Goal: Information Seeking & Learning: Learn about a topic

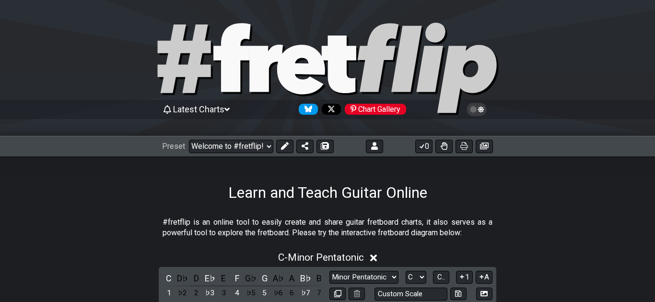
select select "C"
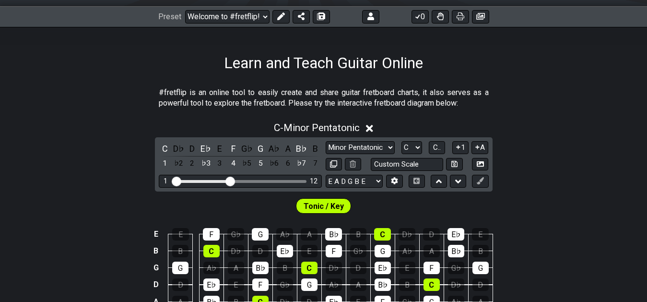
scroll to position [147, 0]
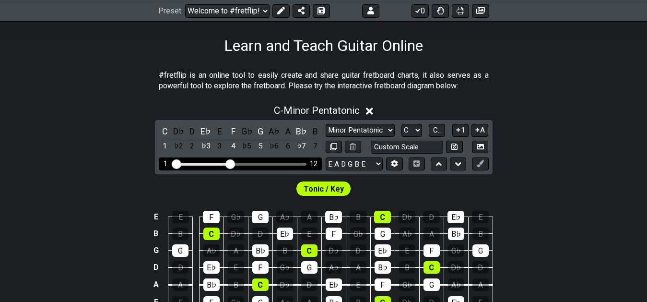
drag, startPoint x: 226, startPoint y: 162, endPoint x: 204, endPoint y: 162, distance: 22.1
click at [203, 162] on div "1 12" at bounding box center [240, 163] width 163 height 13
click at [207, 162] on div "1 12" at bounding box center [240, 163] width 163 height 13
click at [209, 164] on div "Visible fret range" at bounding box center [202, 164] width 56 height 3
drag, startPoint x: 228, startPoint y: 163, endPoint x: 205, endPoint y: 165, distance: 23.1
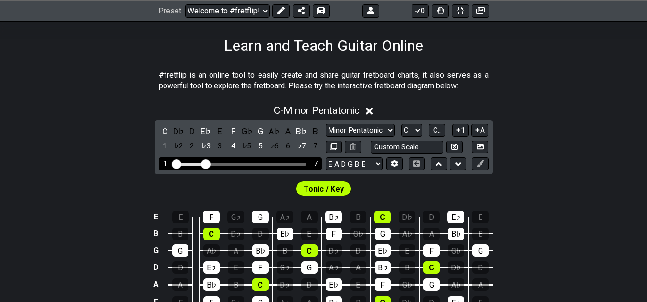
click at [205, 163] on input "Visible fret range" at bounding box center [240, 163] width 136 height 0
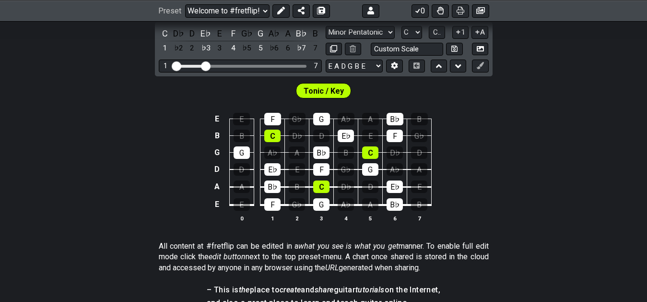
scroll to position [196, 0]
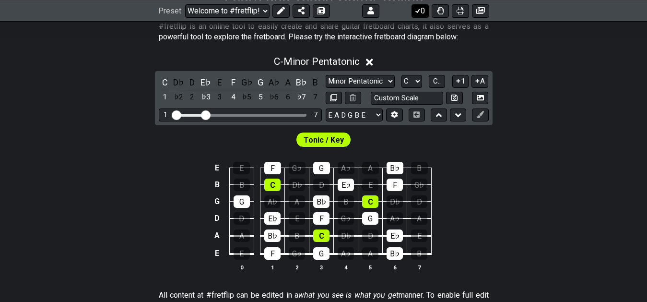
click at [421, 12] on button "0" at bounding box center [419, 10] width 17 height 13
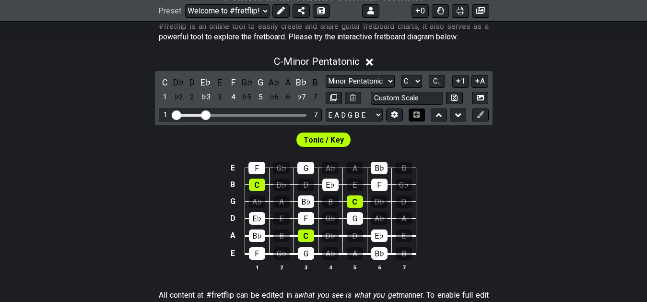
click at [415, 117] on icon at bounding box center [416, 114] width 6 height 6
click at [416, 116] on icon at bounding box center [416, 114] width 7 height 6
click at [415, 118] on button at bounding box center [417, 114] width 16 height 13
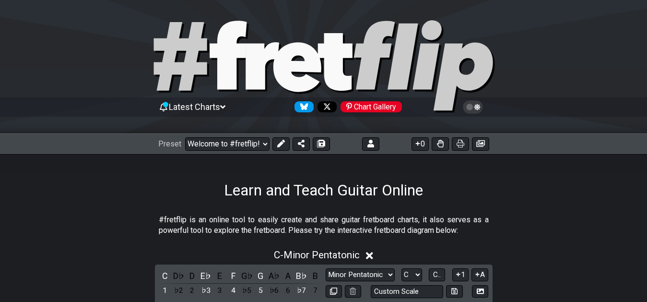
scroll to position [0, 0]
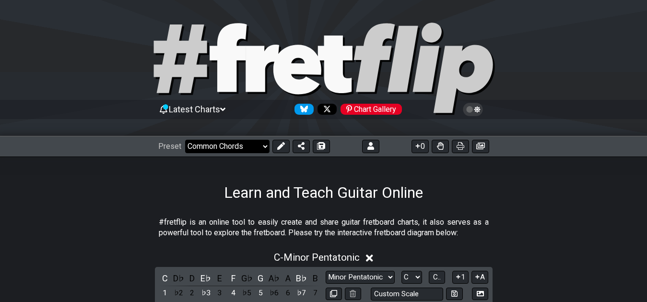
click option "Common Chords" at bounding box center [0, 0] width 0 height 0
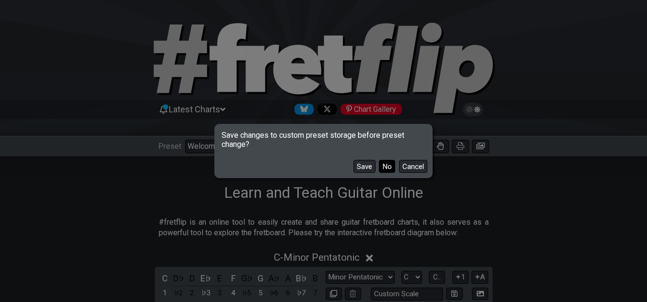
click at [383, 168] on button "No" at bounding box center [387, 166] width 16 height 13
select select "/common-guitar-chords"
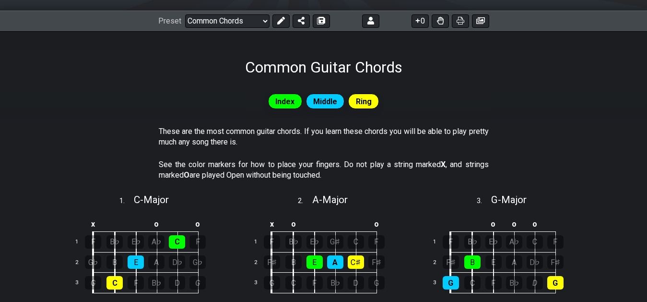
scroll to position [98, 0]
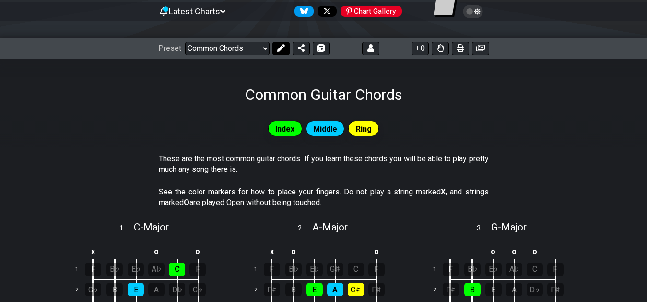
click at [276, 44] on button at bounding box center [280, 48] width 17 height 13
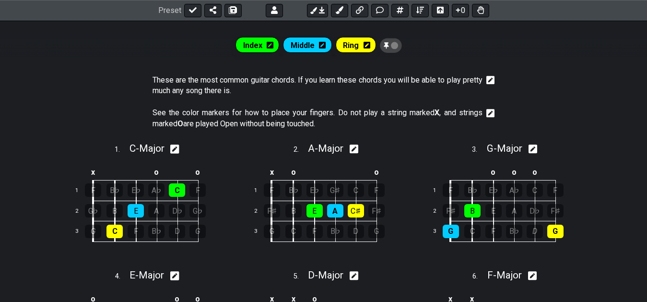
scroll to position [196, 0]
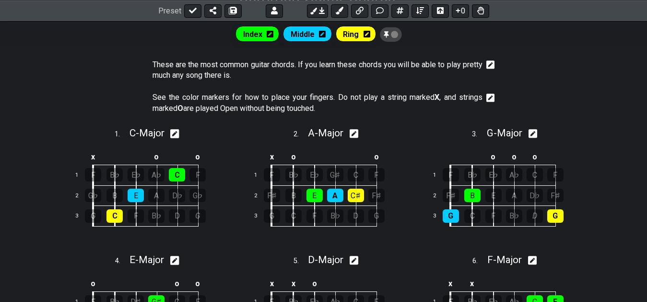
click at [537, 134] on icon at bounding box center [532, 133] width 9 height 9
select select "G"
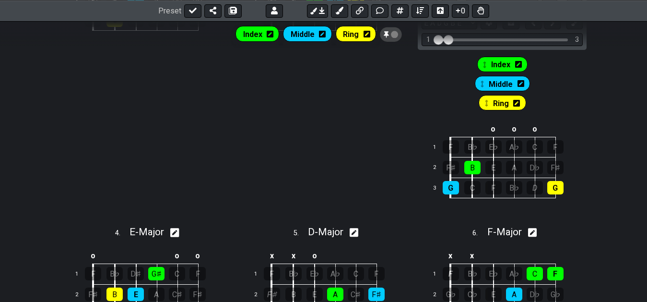
scroll to position [342, 0]
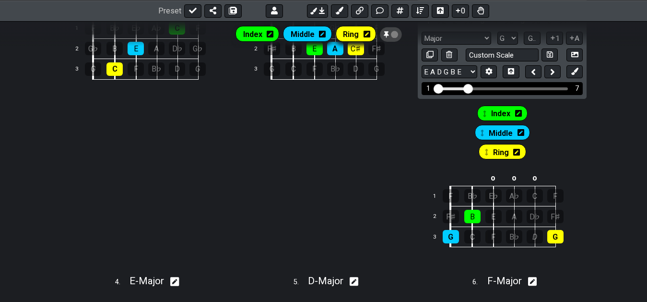
drag, startPoint x: 449, startPoint y: 87, endPoint x: 467, endPoint y: 91, distance: 19.2
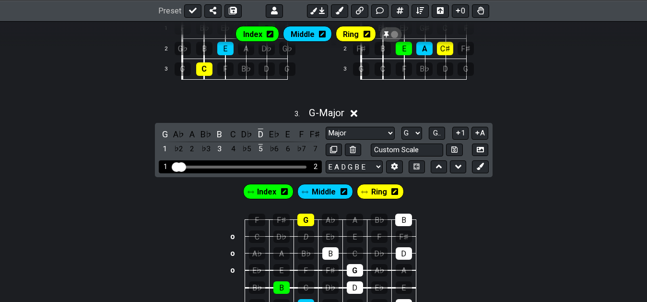
drag, startPoint x: 203, startPoint y: 167, endPoint x: 174, endPoint y: 167, distance: 29.3
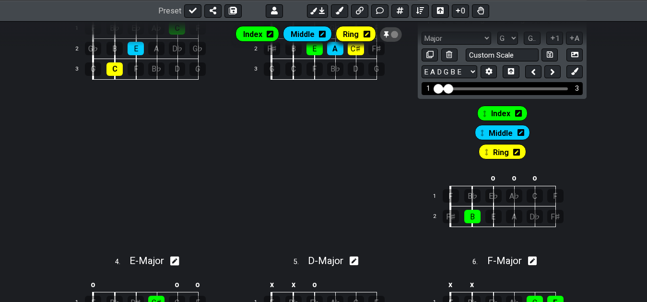
click at [447, 88] on input "Visible fret range" at bounding box center [502, 88] width 136 height 0
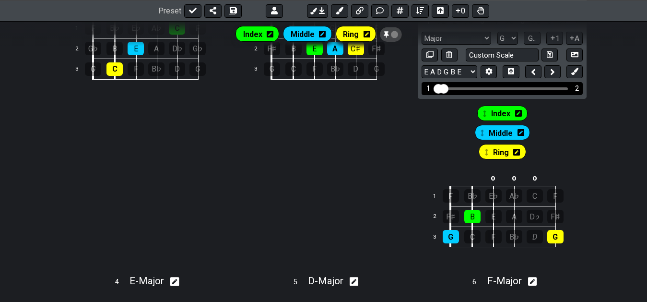
click at [444, 88] on input "Visible fret range" at bounding box center [502, 88] width 136 height 0
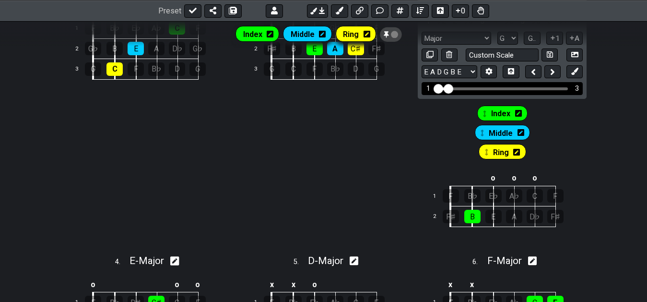
click at [448, 88] on input "Visible fret range" at bounding box center [502, 88] width 136 height 0
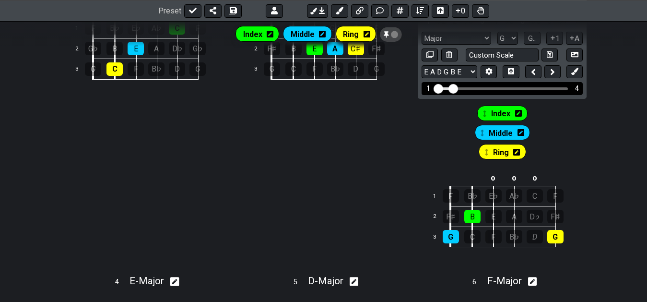
drag, startPoint x: 448, startPoint y: 89, endPoint x: 453, endPoint y: 90, distance: 4.9
click at [453, 88] on input "Visible fret range" at bounding box center [502, 88] width 136 height 0
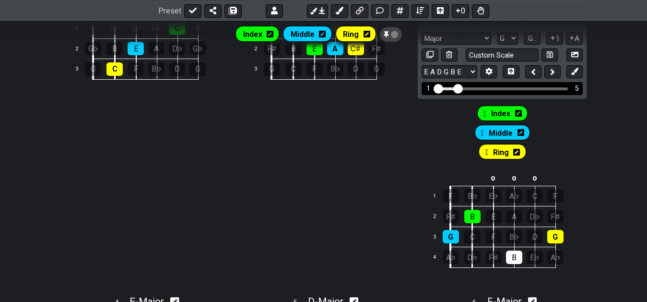
drag, startPoint x: 453, startPoint y: 91, endPoint x: 459, endPoint y: 92, distance: 6.3
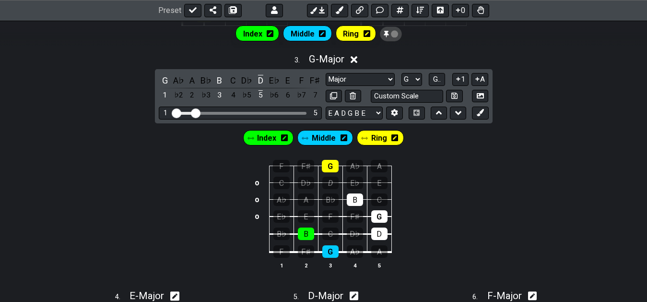
scroll to position [440, 0]
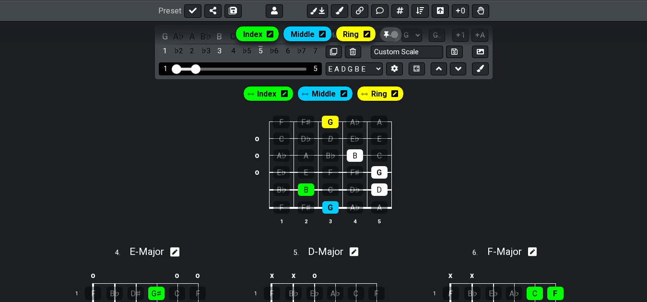
click at [198, 68] on input "Visible fret range" at bounding box center [240, 68] width 136 height 0
drag, startPoint x: 195, startPoint y: 67, endPoint x: 200, endPoint y: 68, distance: 4.8
click at [200, 68] on input "Visible fret range" at bounding box center [240, 68] width 136 height 0
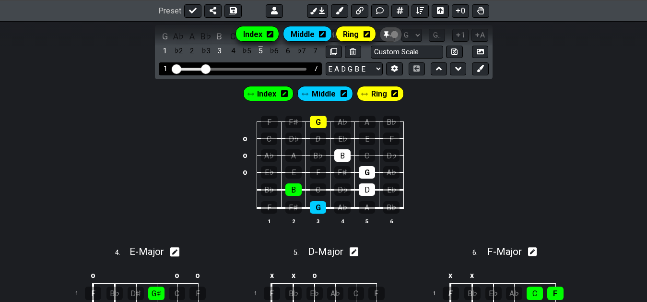
click at [204, 68] on input "Visible fret range" at bounding box center [240, 68] width 136 height 0
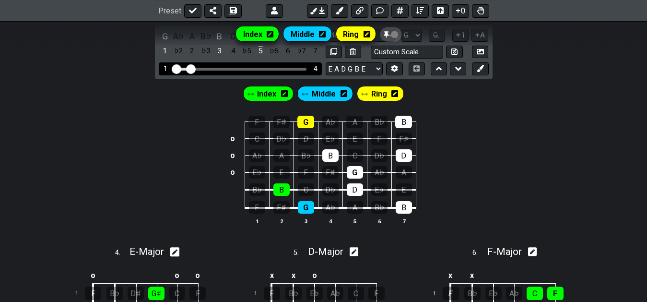
drag, startPoint x: 203, startPoint y: 70, endPoint x: 191, endPoint y: 69, distance: 12.0
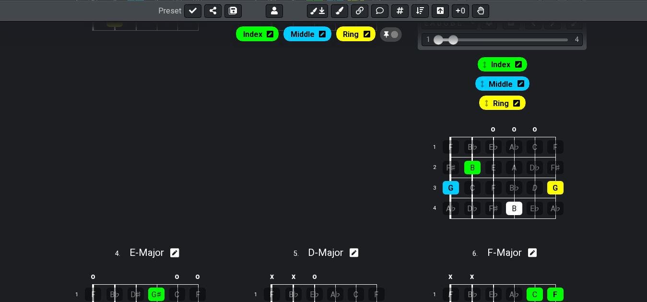
scroll to position [342, 0]
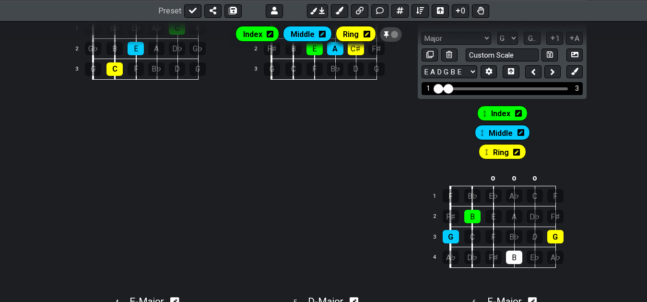
click at [449, 88] on input "Visible fret range" at bounding box center [502, 88] width 136 height 0
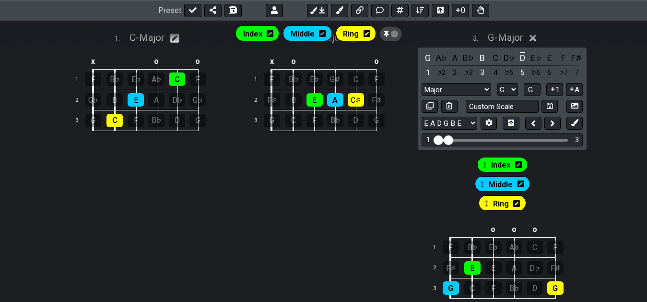
scroll to position [293, 0]
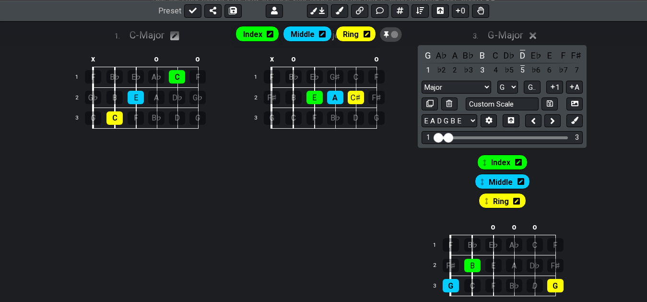
click at [533, 39] on div "Index Middle Ring" at bounding box center [323, 34] width 647 height 27
click at [537, 35] on div "Index Middle Ring" at bounding box center [323, 34] width 647 height 27
click at [536, 36] on div "Index Middle Ring" at bounding box center [323, 34] width 647 height 27
click at [615, 102] on div "Index Middle Ring These are the most common guitar chords. If you learn these c…" at bounding box center [323, 277] width 647 height 739
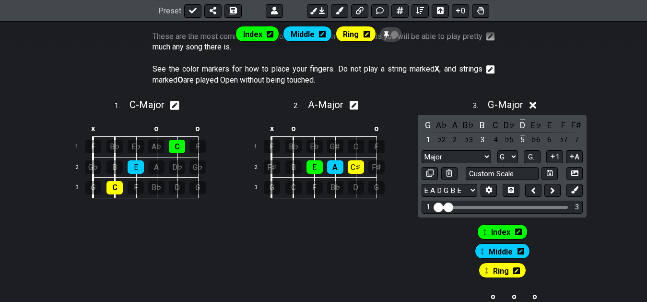
scroll to position [195, 0]
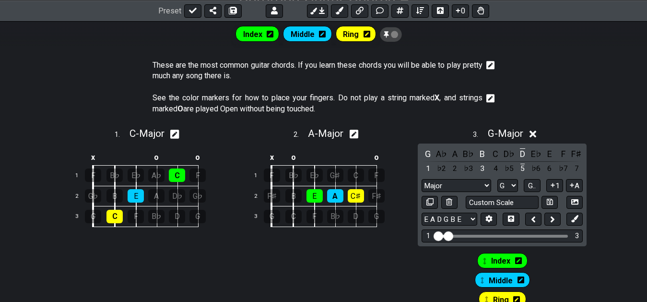
click at [533, 136] on icon at bounding box center [532, 133] width 7 height 7
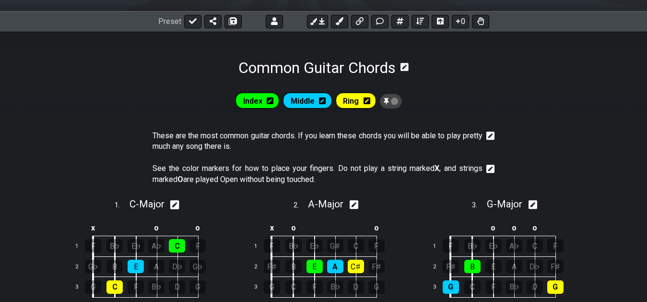
scroll to position [0, 0]
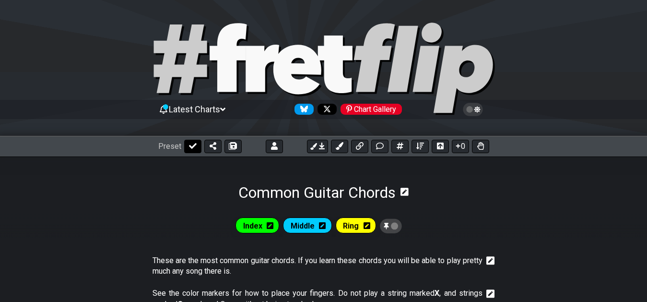
click at [193, 146] on icon at bounding box center [193, 146] width 8 height 6
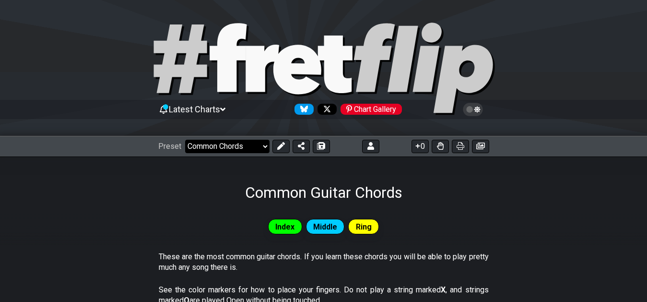
click at [514, 198] on div "Common Guitar Chords" at bounding box center [323, 178] width 647 height 45
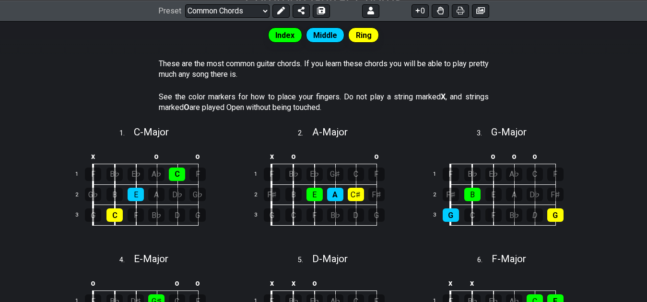
scroll to position [196, 0]
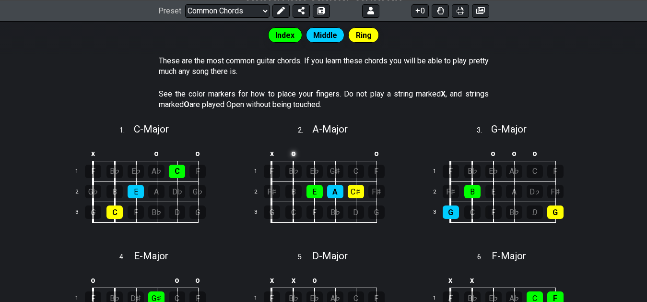
click at [294, 154] on td "o" at bounding box center [293, 153] width 22 height 16
click at [294, 154] on td at bounding box center [293, 153] width 22 height 16
click at [293, 153] on td "A" at bounding box center [293, 153] width 22 height 16
click at [293, 153] on td "x" at bounding box center [293, 153] width 22 height 16
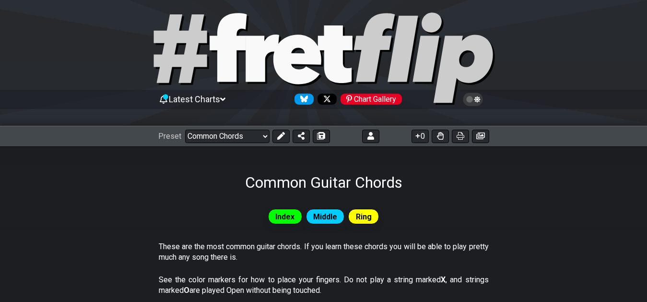
scroll to position [0, 0]
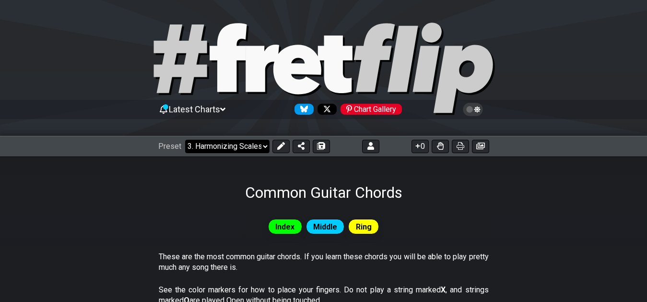
click option "3. Harmonizing Scales" at bounding box center [0, 0] width 0 height 0
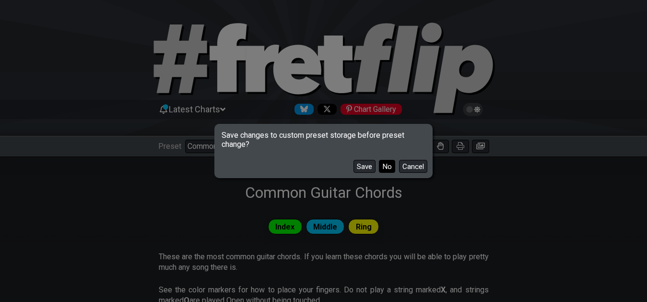
click at [386, 166] on button "No" at bounding box center [387, 166] width 16 height 13
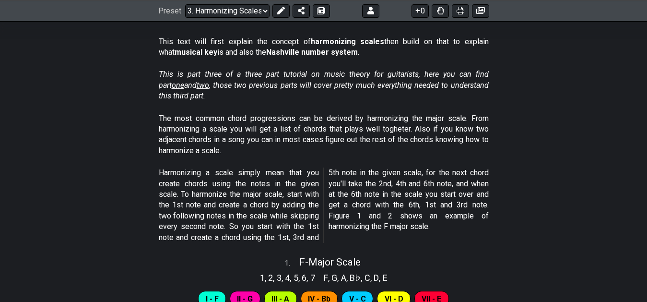
scroll to position [196, 0]
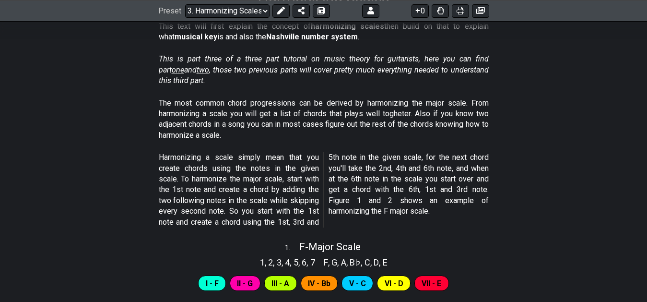
click at [184, 65] on span "one" at bounding box center [178, 69] width 12 height 9
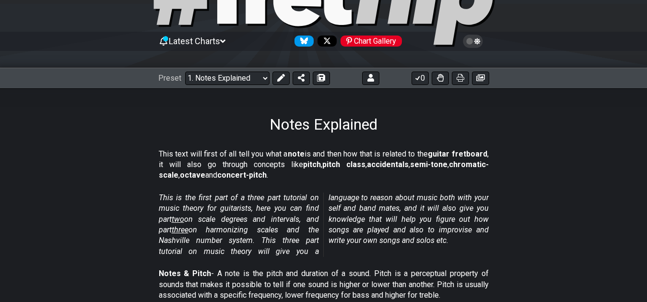
scroll to position [53, 0]
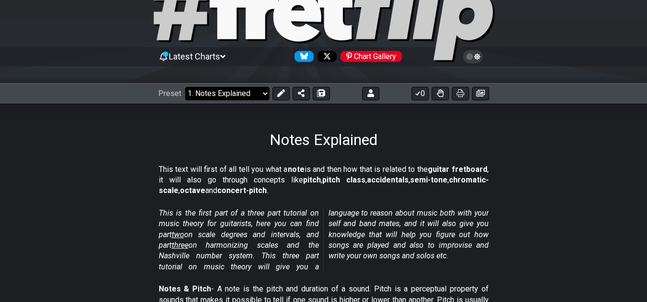
click at [185, 87] on select "Welcome to #fretflip! Initial Preset Custom Preset 7th Chord Arpeggios Template…" at bounding box center [227, 93] width 84 height 13
click option "Common Chords" at bounding box center [0, 0] width 0 height 0
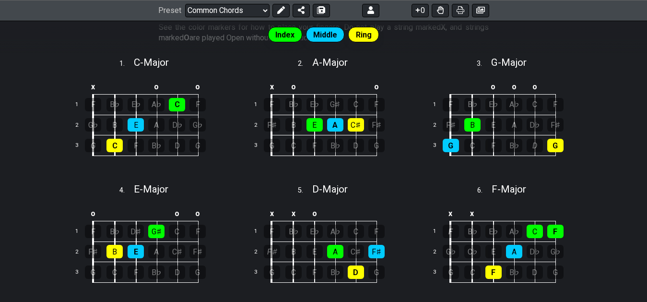
scroll to position [165, 0]
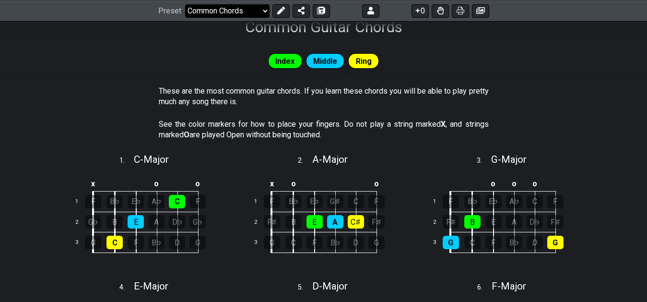
click at [185, 4] on select "Welcome to #fretflip! Initial Preset Custom Preset 7th Chord Arpeggios Template…" at bounding box center [227, 10] width 84 height 13
click option "3. Harmonizing Scales" at bounding box center [0, 0] width 0 height 0
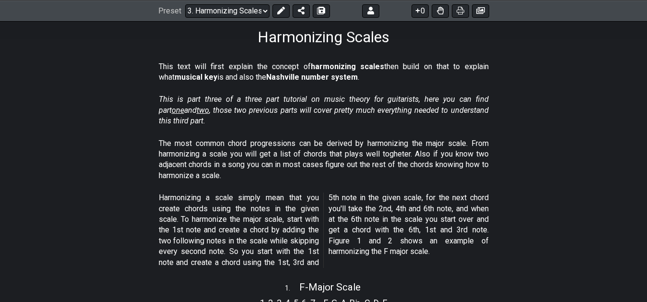
scroll to position [147, 0]
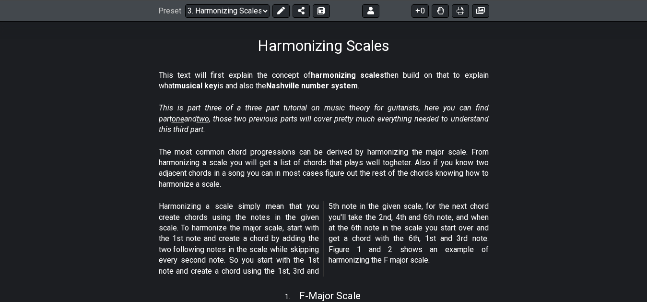
click at [197, 117] on span "two" at bounding box center [203, 118] width 12 height 9
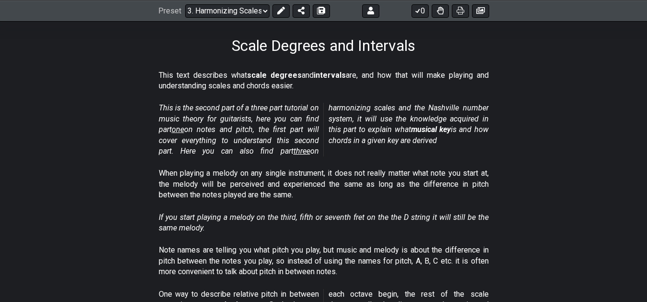
select select "/scale-degrees-and-intervals"
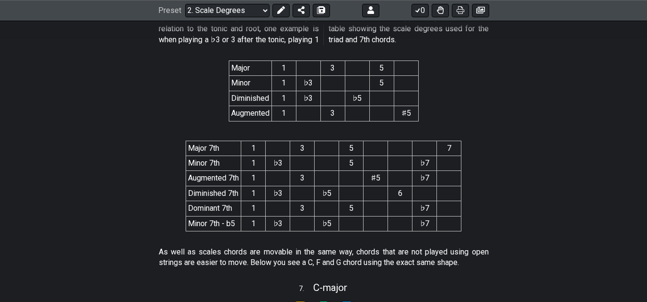
scroll to position [1858, 0]
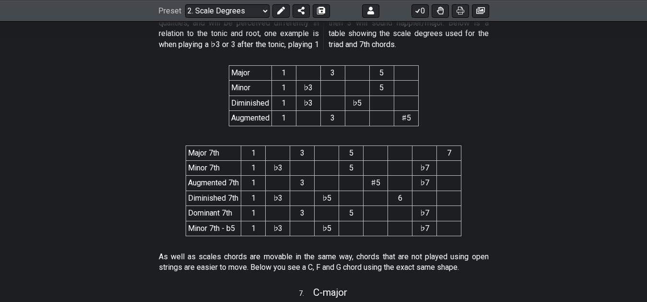
drag, startPoint x: 469, startPoint y: 180, endPoint x: 487, endPoint y: 186, distance: 18.8
click at [487, 186] on section "Major 7th 1 3 5 7 Minor 7th 1 ♭3 5 ♭7 Augmented 7th 1 3 ♯5 ♭7 Diminished 7th 1 …" at bounding box center [323, 193] width 647 height 110
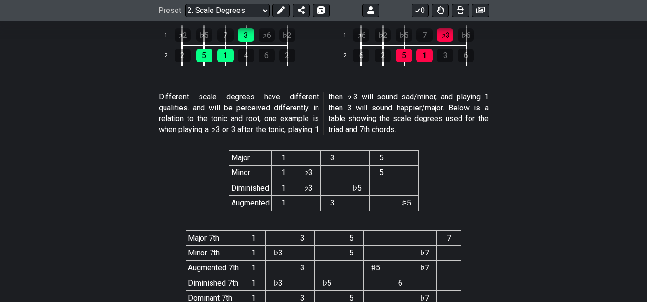
scroll to position [1761, 0]
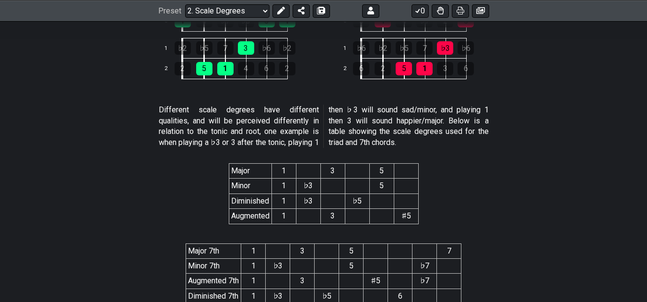
click at [387, 191] on td "5" at bounding box center [381, 185] width 24 height 15
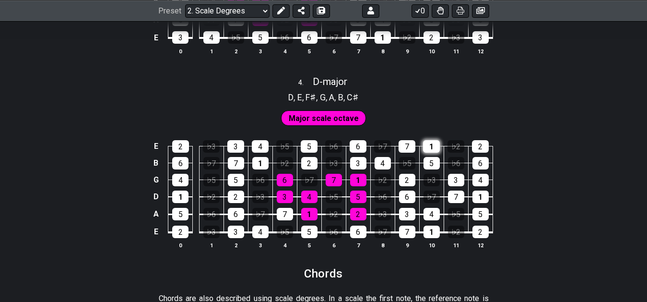
scroll to position [1320, 0]
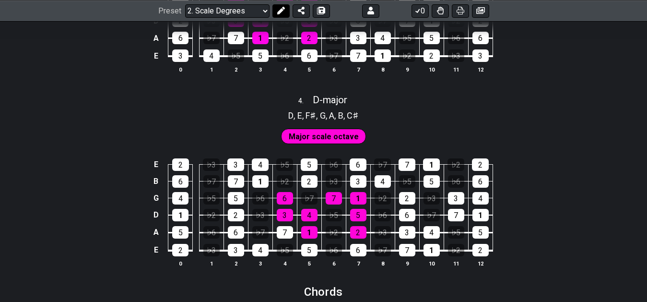
click at [280, 16] on button at bounding box center [280, 10] width 17 height 13
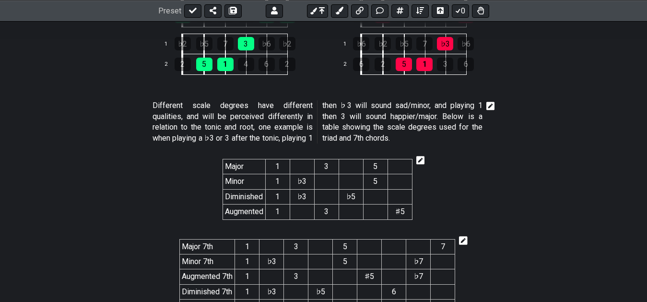
scroll to position [1858, 0]
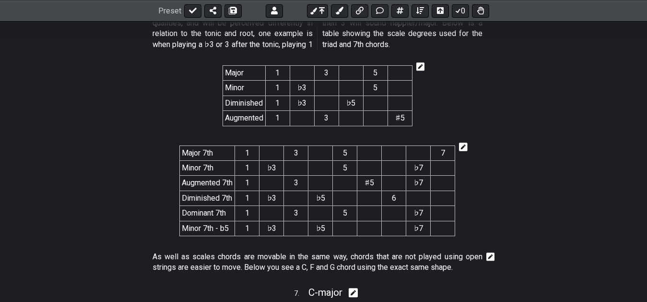
click at [422, 70] on icon at bounding box center [420, 67] width 9 height 9
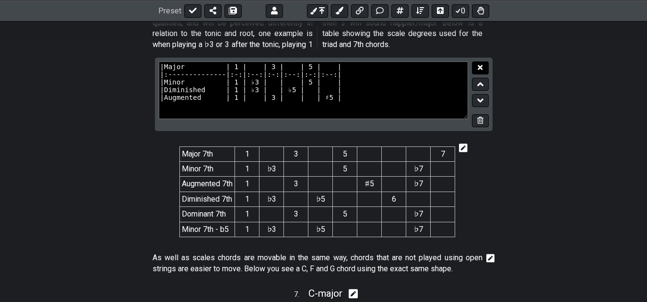
click at [479, 68] on icon at bounding box center [480, 67] width 5 height 5
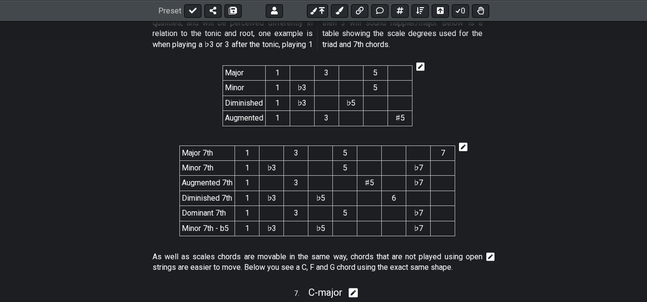
click at [462, 146] on icon at bounding box center [463, 146] width 9 height 9
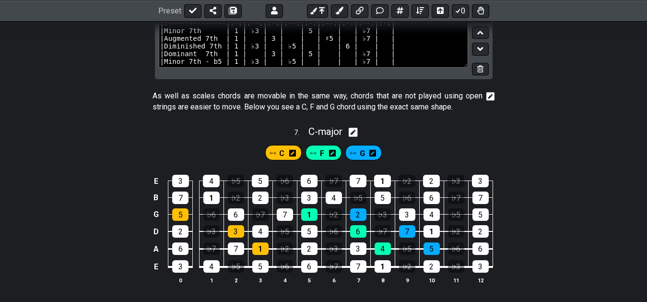
scroll to position [2005, 0]
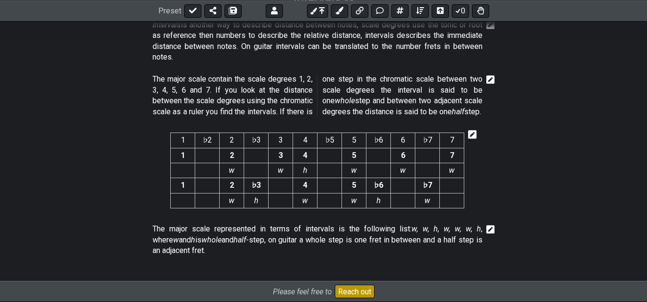
drag, startPoint x: 508, startPoint y: 95, endPoint x: 514, endPoint y: 109, distance: 15.0
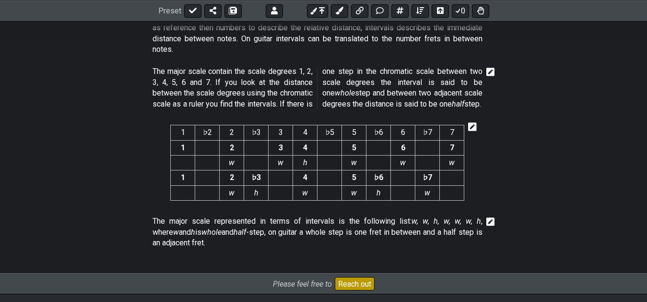
click at [472, 131] on icon at bounding box center [472, 126] width 9 height 9
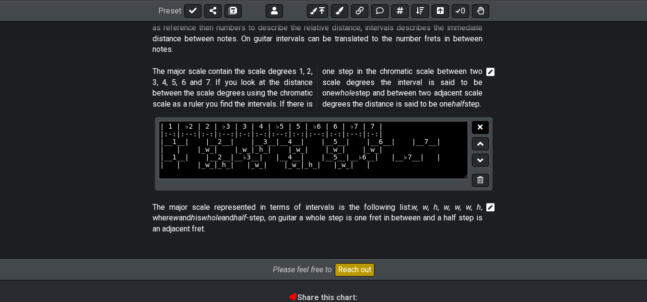
click at [485, 134] on button at bounding box center [480, 127] width 16 height 13
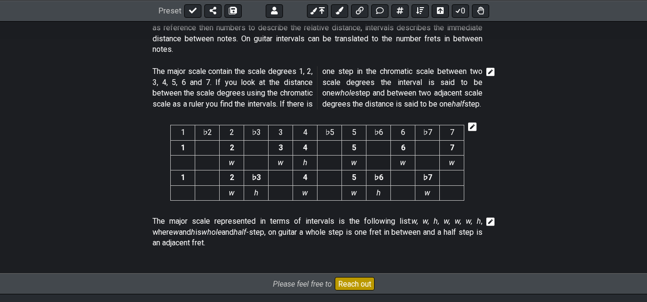
click at [471, 131] on icon at bounding box center [472, 127] width 9 height 10
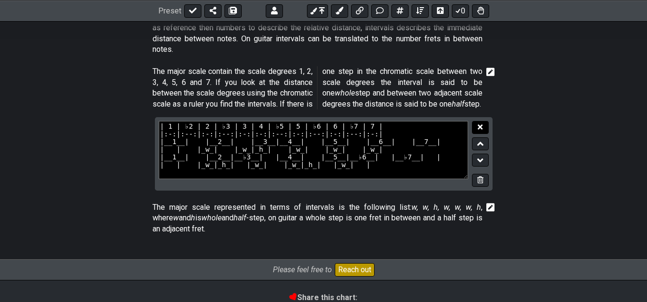
click at [483, 134] on button at bounding box center [480, 127] width 16 height 13
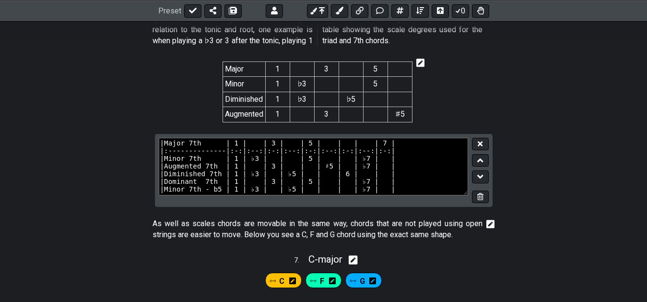
scroll to position [1849, 0]
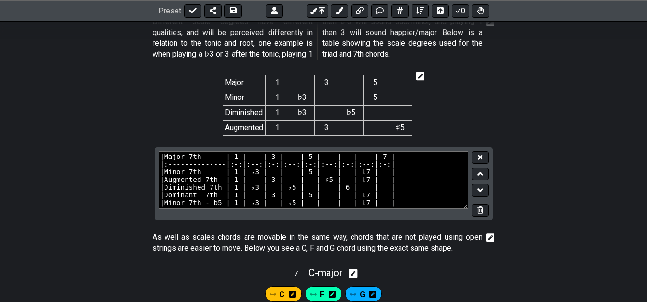
click at [480, 152] on div "|Major 7th | 1 | | 3 | | 5 | | | | 7 | |:--------------|:-:|:--:|:-:|:--:|:-:|:…" at bounding box center [324, 183] width 338 height 73
click at [480, 156] on icon at bounding box center [480, 156] width 5 height 7
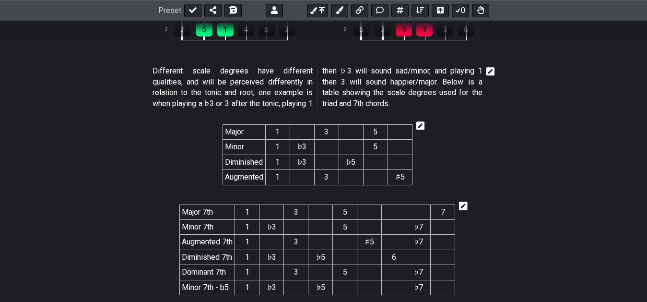
scroll to position [1799, 0]
click at [192, 12] on icon at bounding box center [193, 11] width 8 height 6
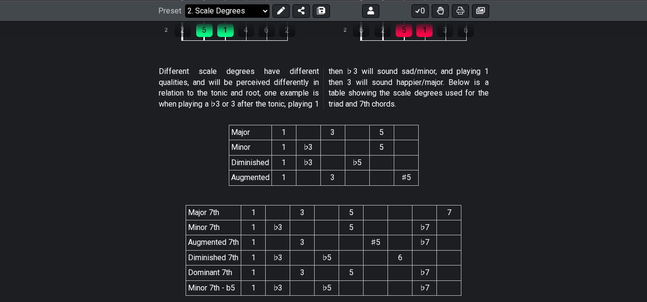
click at [185, 4] on select "Welcome to #fretflip! Initial Preset Custom Preset 7th Chord Arpeggios Template…" at bounding box center [227, 10] width 84 height 13
click option "How-to create charts" at bounding box center [0, 0] width 0 height 0
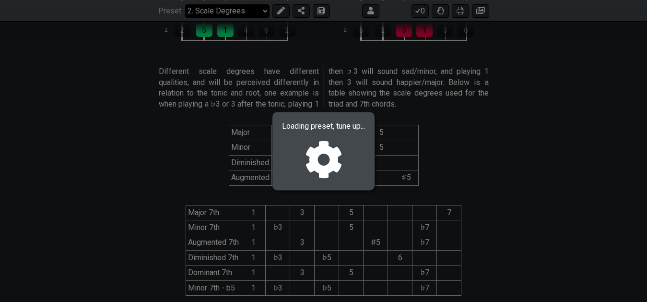
select select "/guitar-scales-generator"
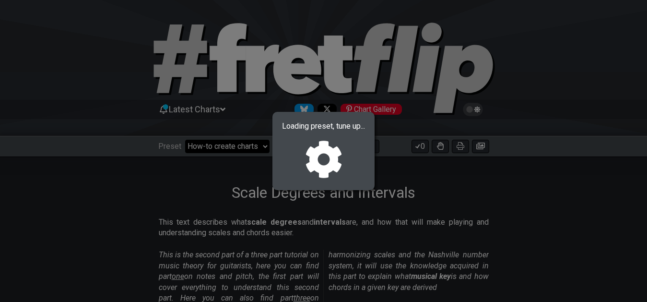
select select "A"
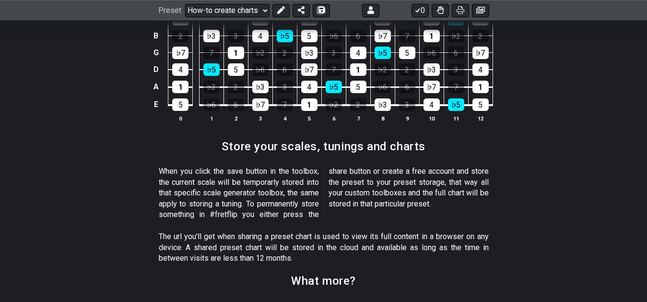
scroll to position [1174, 0]
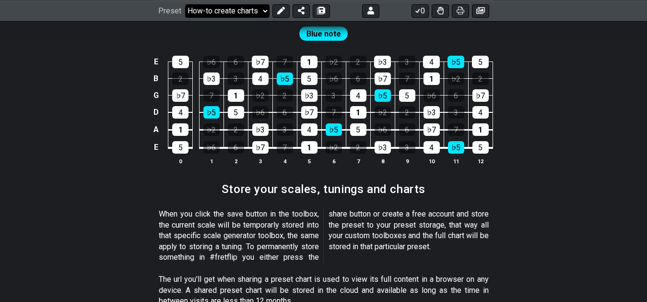
click at [185, 4] on select "Welcome to #fretflip! Initial Preset Custom Preset 7th Chord Arpeggios Template…" at bounding box center [227, 10] width 84 height 13
click option "Shell Voicings" at bounding box center [0, 0] width 0 height 0
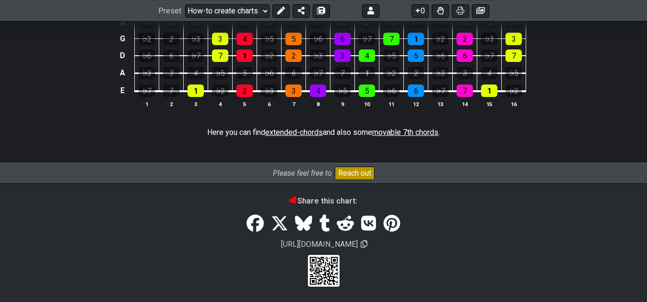
select select "/shell-voicings"
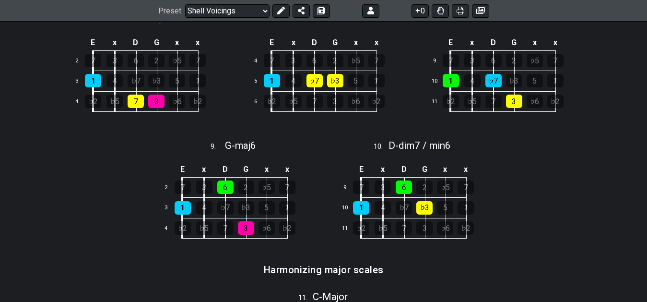
scroll to position [647, 0]
